Goal: Check status: Check status

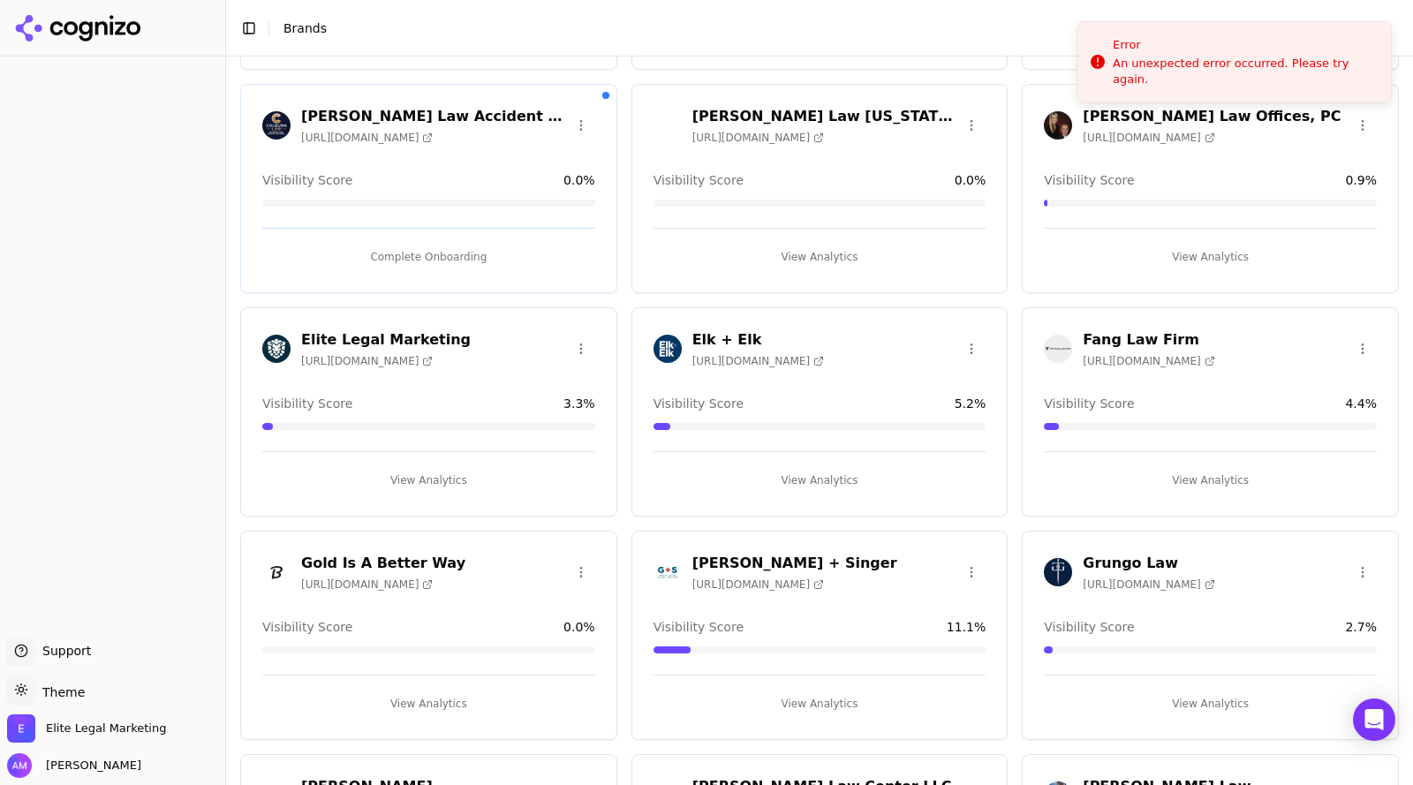
scroll to position [541, 0]
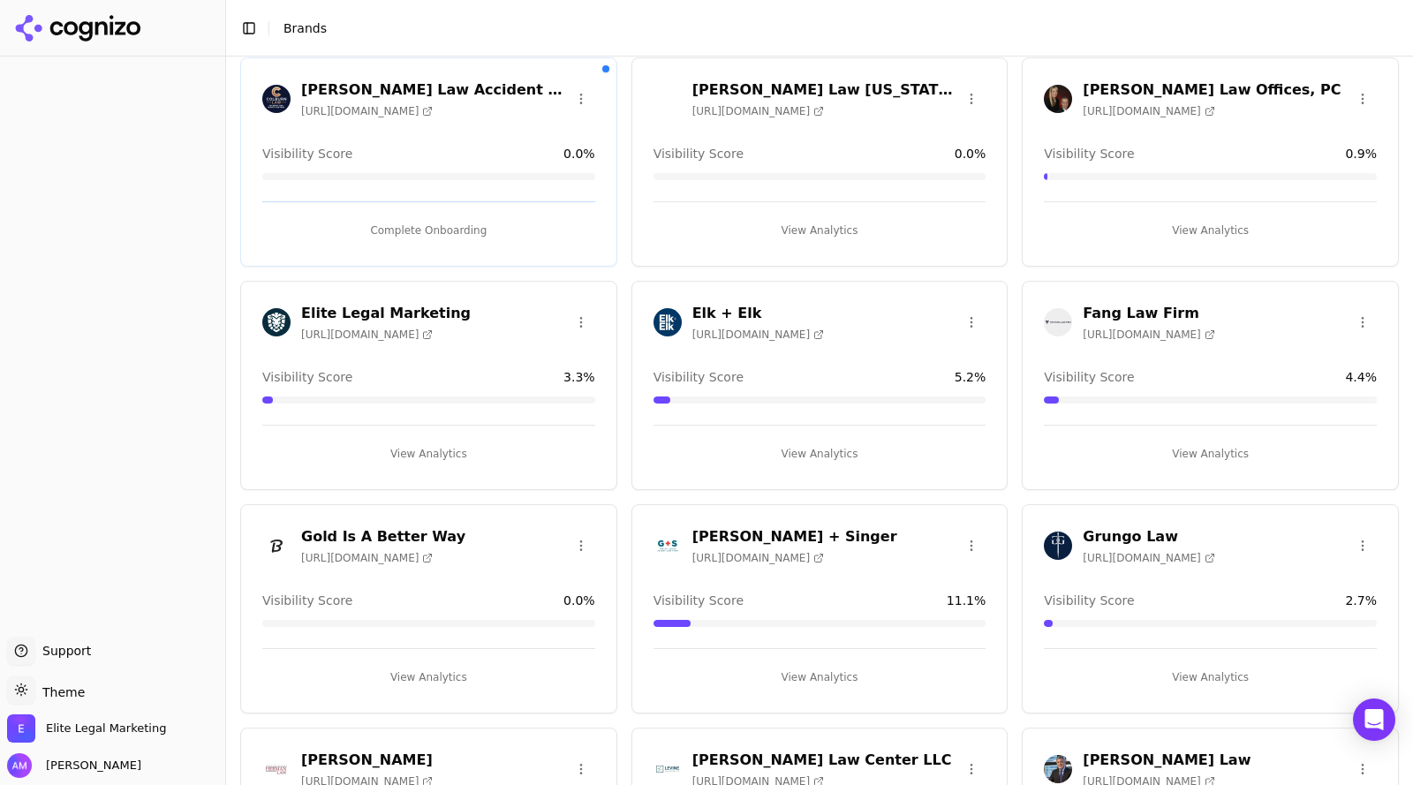
click at [697, 312] on h3 "Elk + Elk" at bounding box center [758, 313] width 132 height 21
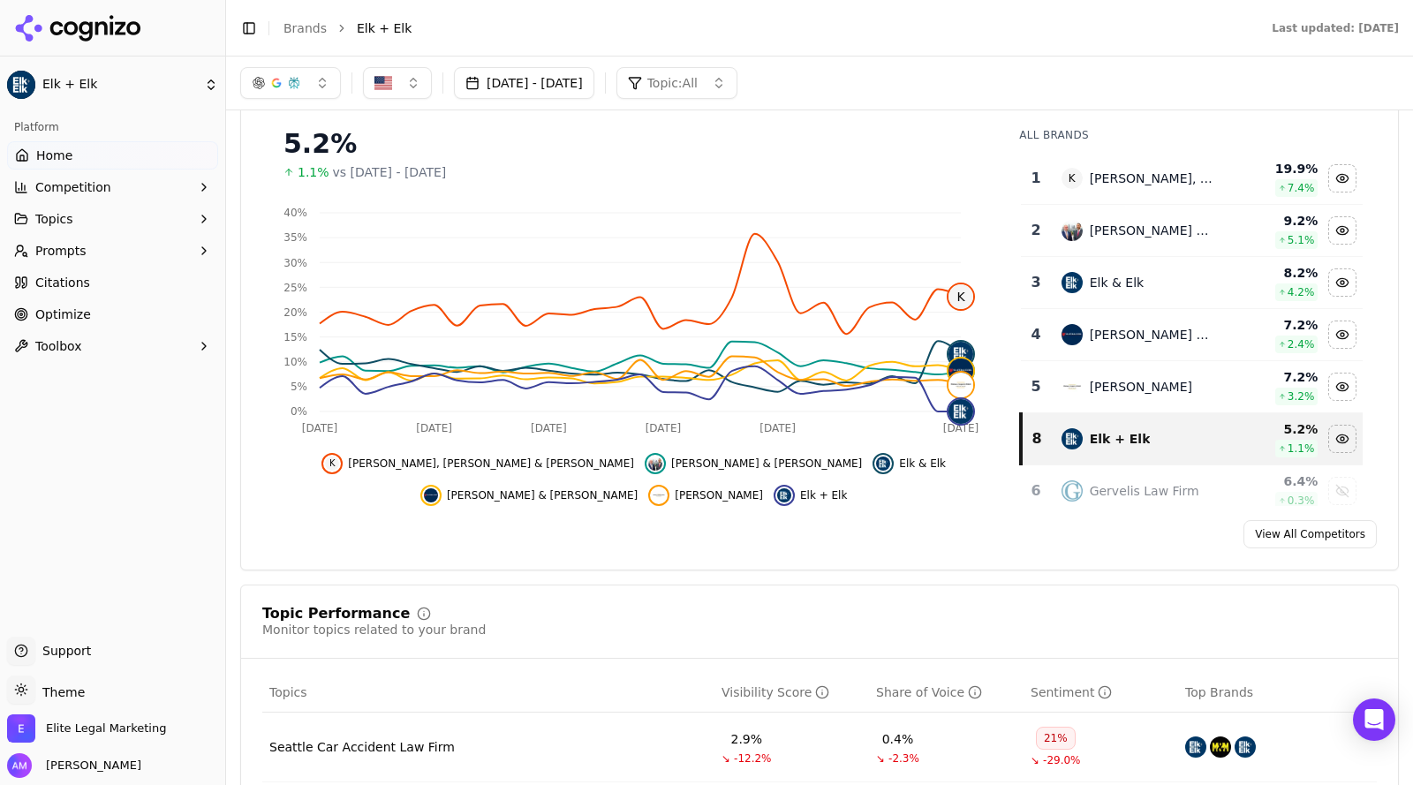
scroll to position [201, 0]
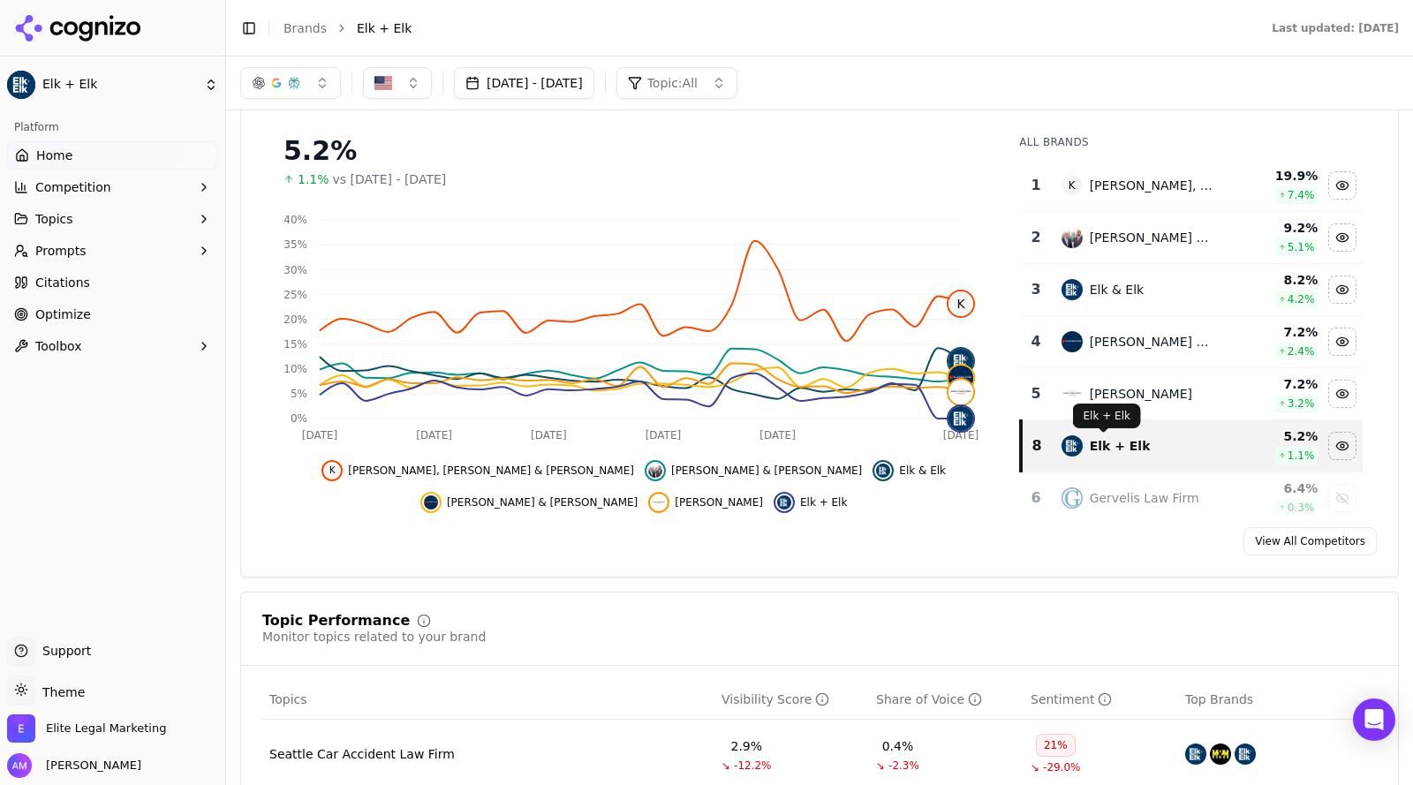
click at [1090, 450] on div "Elk + Elk" at bounding box center [1120, 446] width 61 height 18
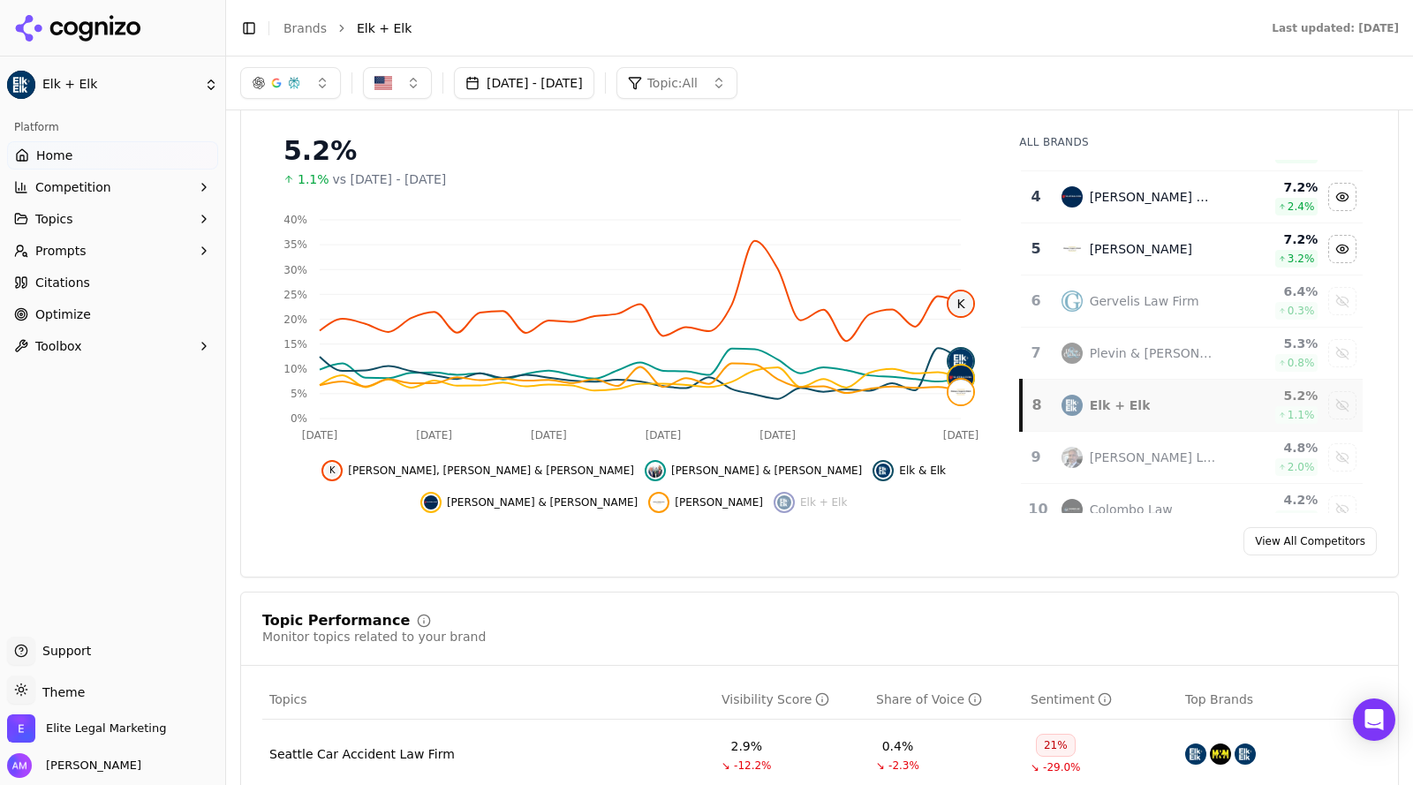
scroll to position [136, 0]
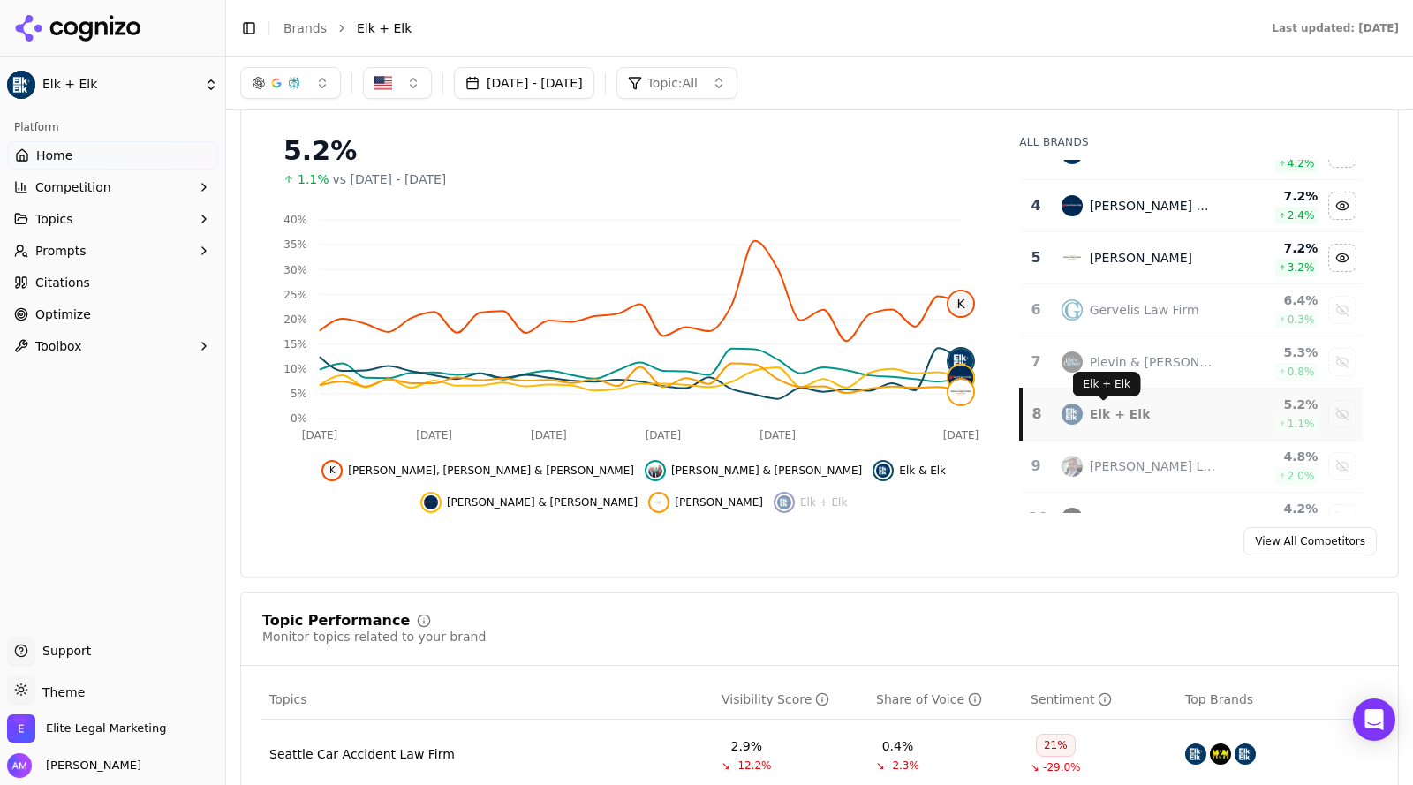
click at [1109, 405] on div "Elk + Elk" at bounding box center [1120, 414] width 61 height 18
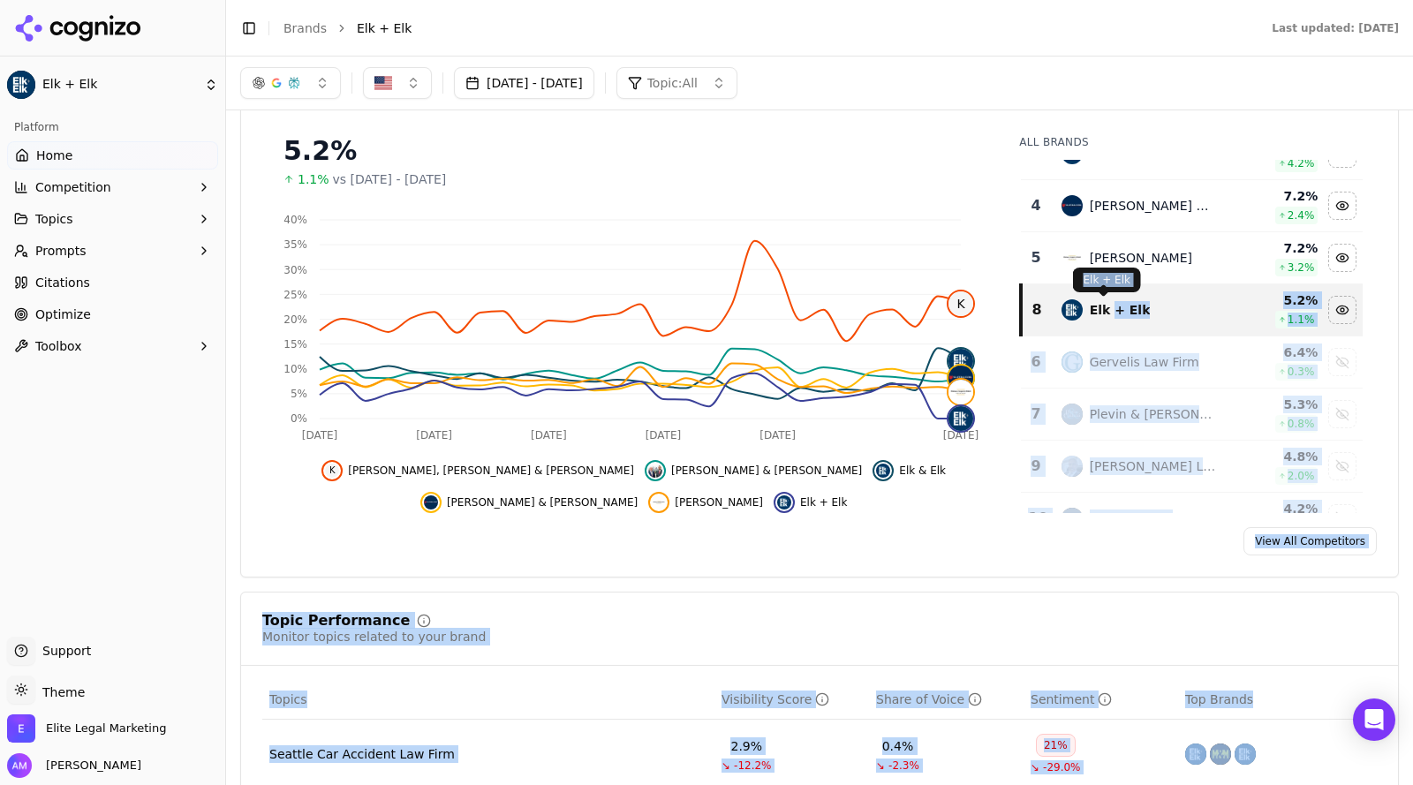
drag, startPoint x: 1102, startPoint y: 305, endPoint x: 1107, endPoint y: 290, distance: 15.6
click at [1107, 290] on body "Elk + Elk Platform Home Competition Topics Prompts Citations Optimize Toolbox S…" at bounding box center [706, 392] width 1413 height 785
click at [1124, 301] on div "Elk + Elk" at bounding box center [1120, 310] width 61 height 18
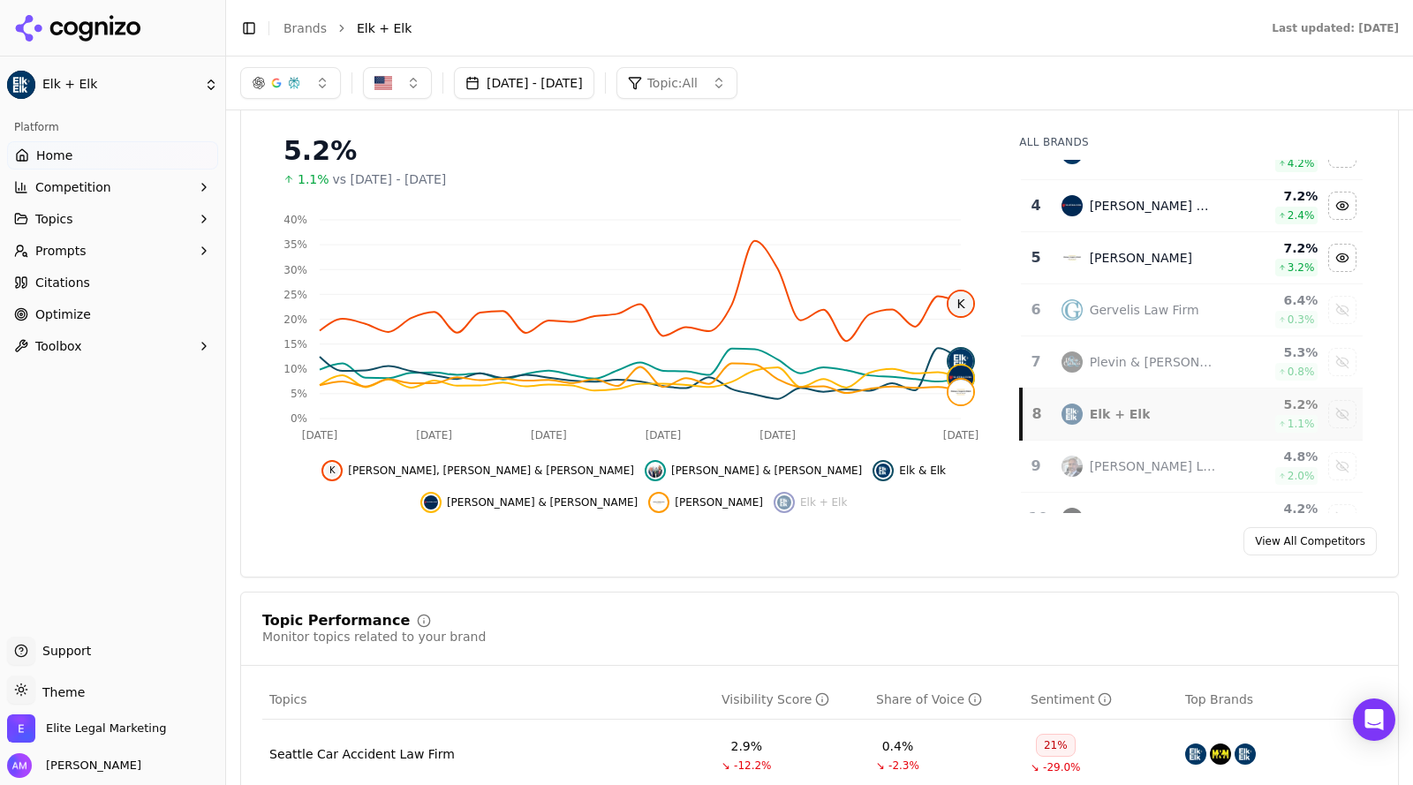
scroll to position [0, 0]
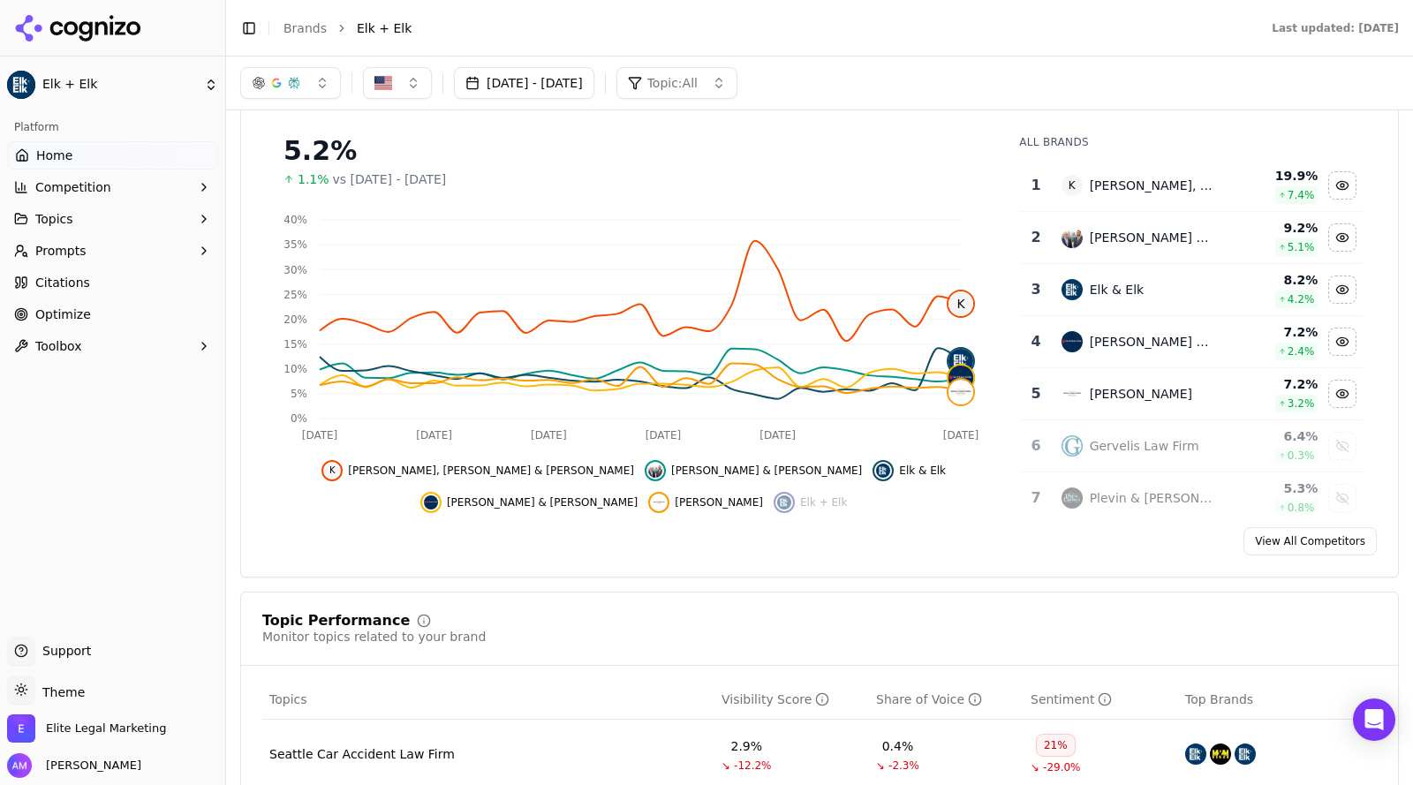
click at [1329, 286] on div "Hide elk & elk data" at bounding box center [1342, 289] width 26 height 26
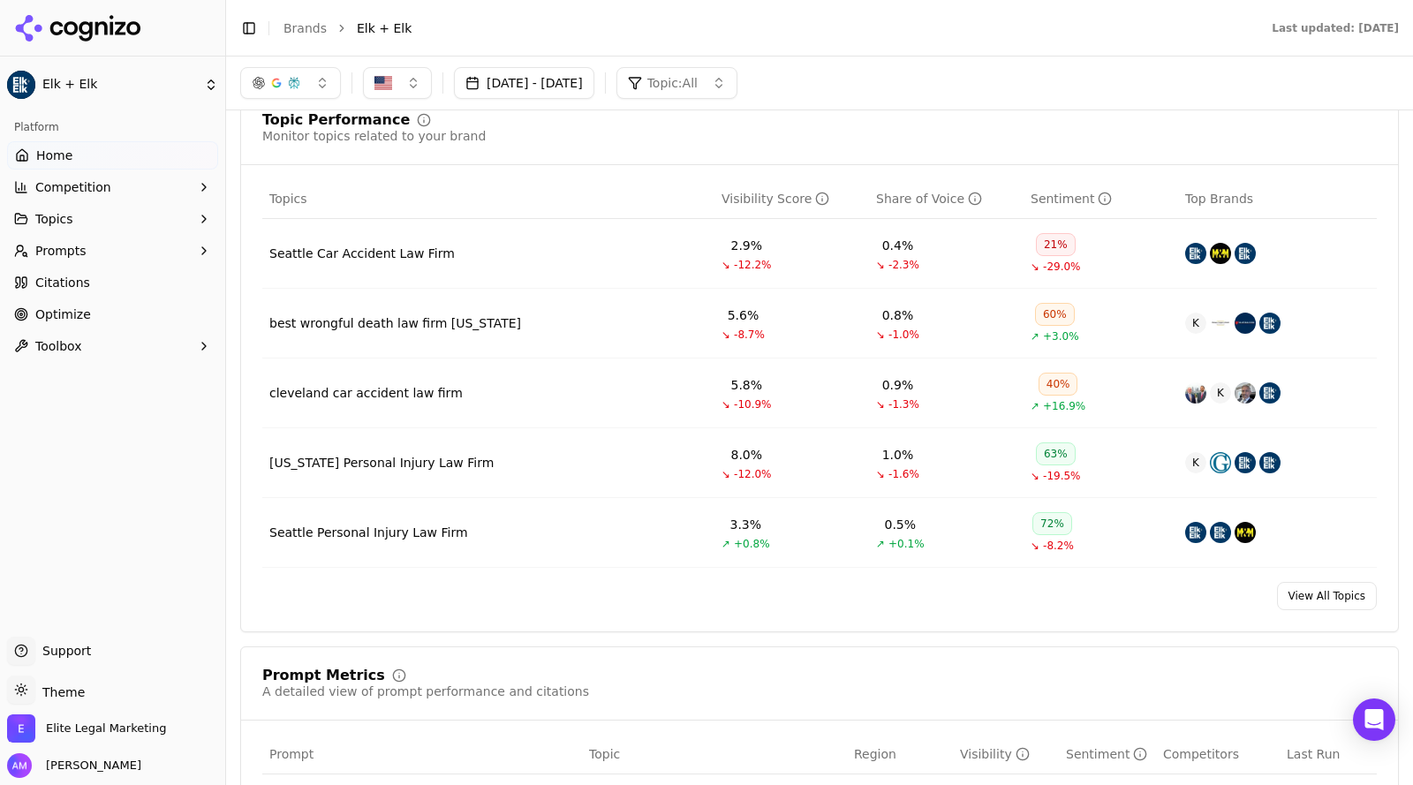
scroll to position [695, 0]
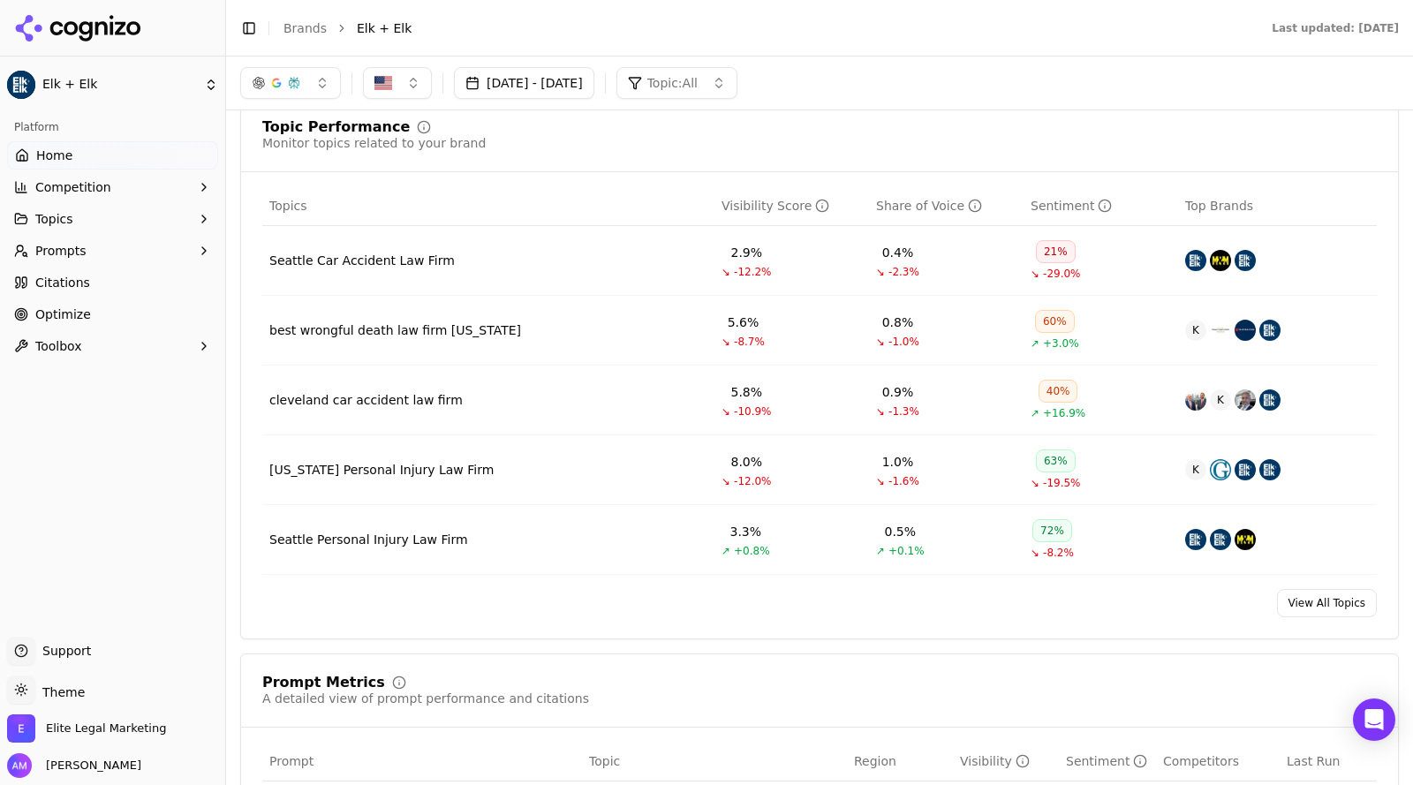
click at [1043, 416] on span "+16.9%" at bounding box center [1064, 413] width 42 height 14
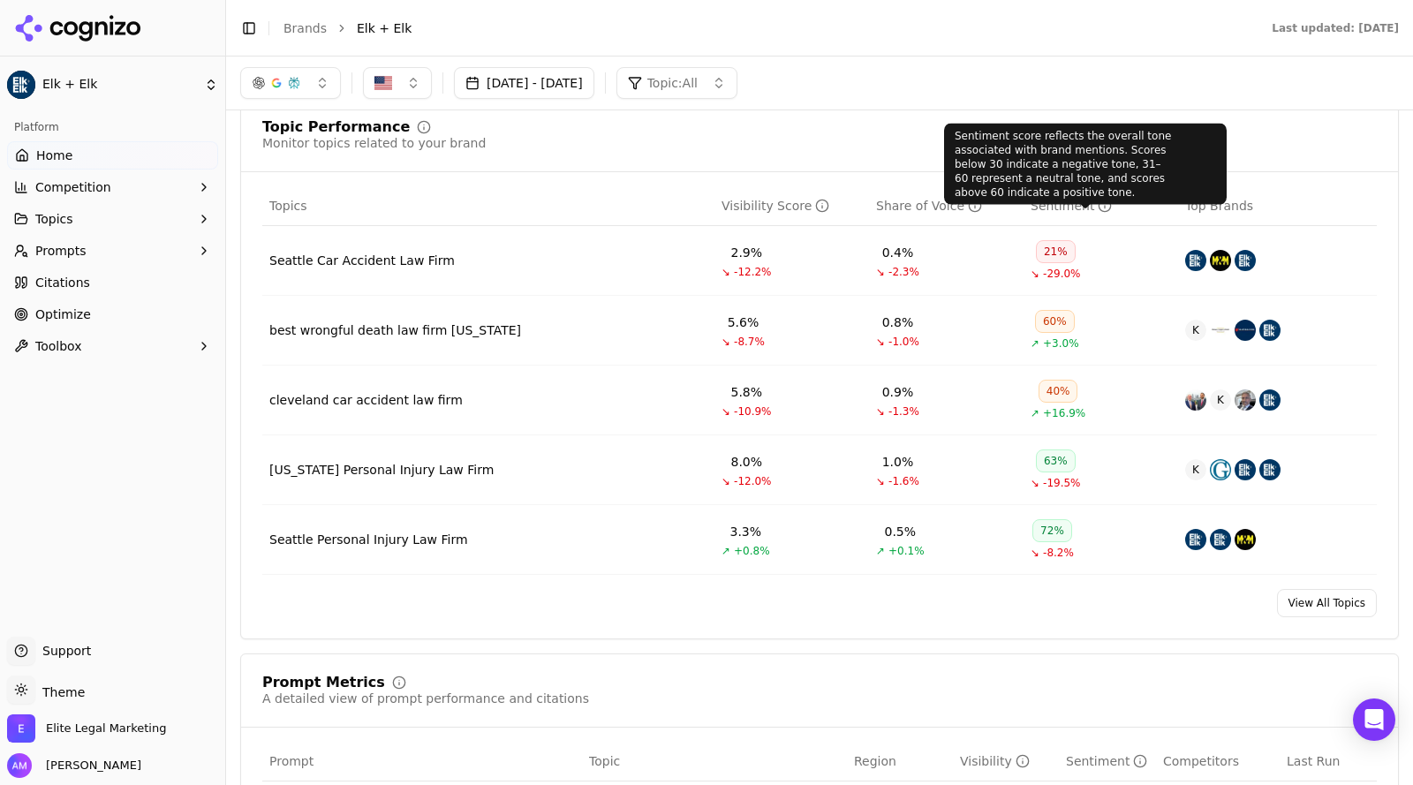
click at [1098, 203] on icon "Data table" at bounding box center [1105, 206] width 14 height 14
click at [1098, 205] on icon "Data table" at bounding box center [1105, 206] width 14 height 14
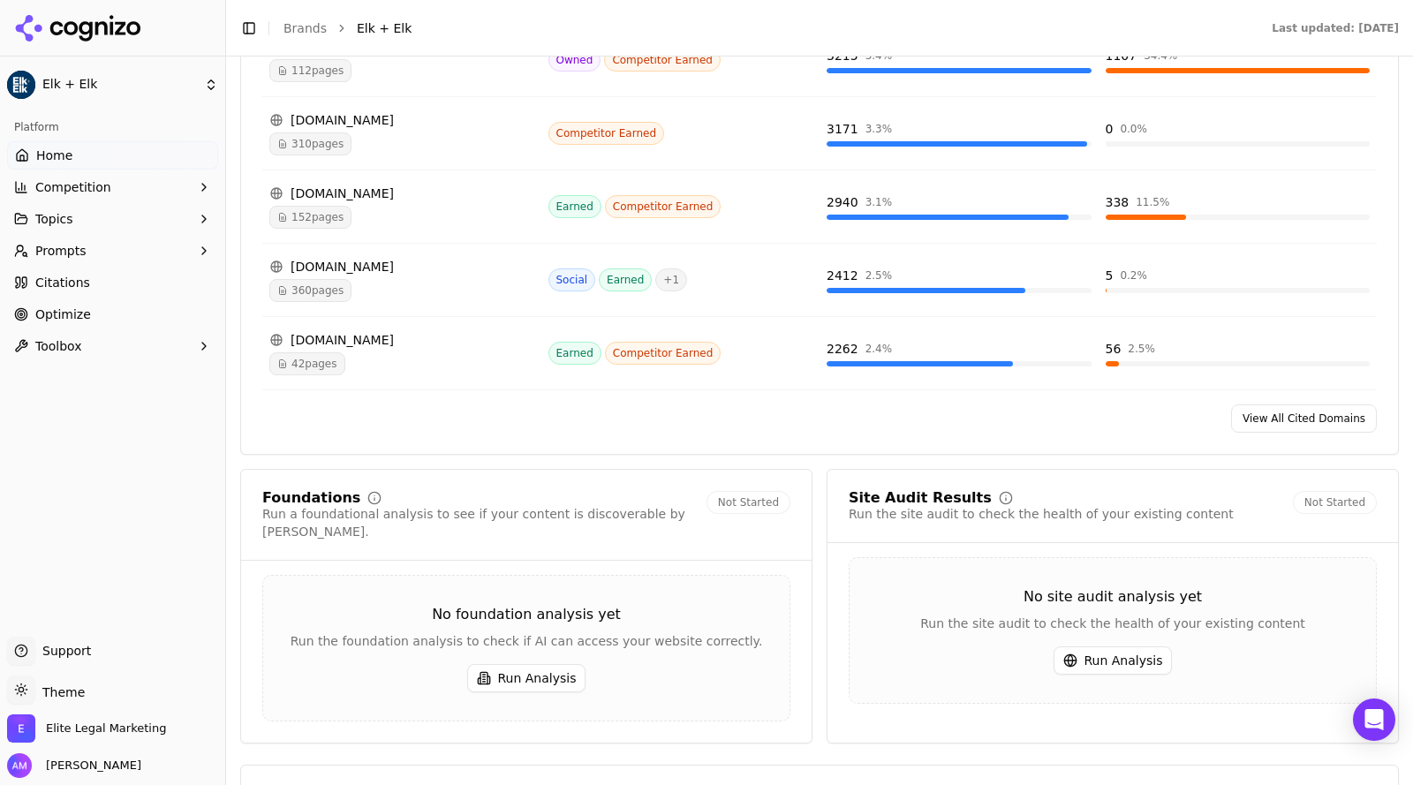
scroll to position [0, 0]
